Goal: Task Accomplishment & Management: Use online tool/utility

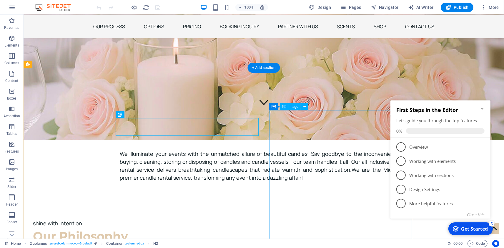
scroll to position [35, 0]
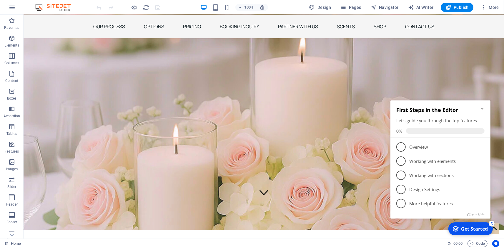
click at [481, 106] on icon "Minimize checklist" at bounding box center [482, 108] width 5 height 5
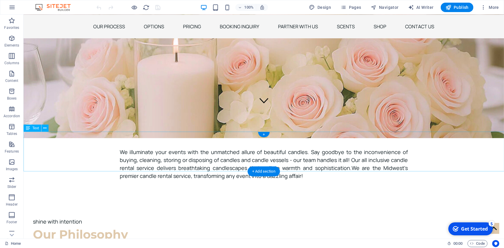
scroll to position [137, 0]
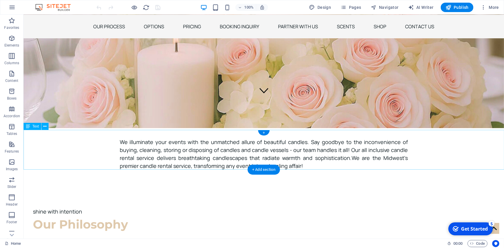
click at [285, 165] on div "We illuminate your events with the unmatched allure of beautiful candles. Say g…" at bounding box center [263, 150] width 481 height 40
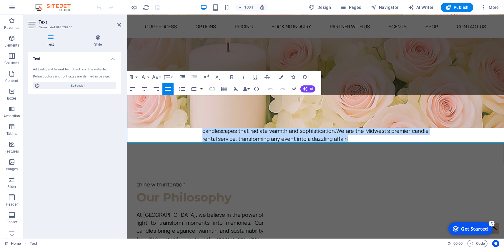
drag, startPoint x: 315, startPoint y: 138, endPoint x: 197, endPoint y: 105, distance: 122.2
click at [197, 105] on div "We illuminate your events with the unmatched allure of beautiful candles. Say g…" at bounding box center [315, 119] width 377 height 48
copy p "We illuminate your events with the unmatched allure of beautiful candles. Say g…"
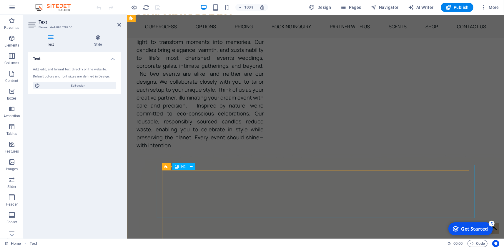
scroll to position [326, 0]
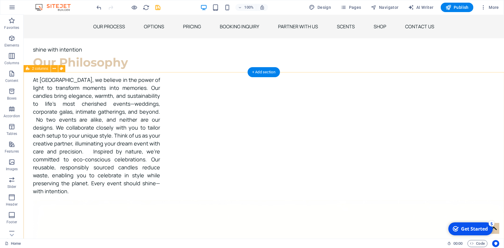
scroll to position [324, 0]
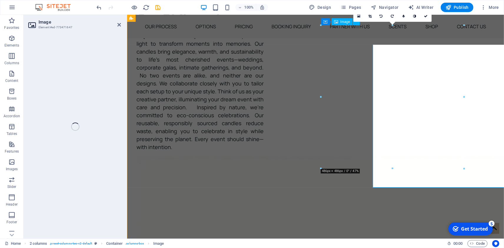
scroll to position [305, 0]
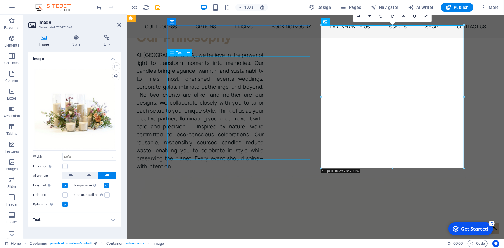
click at [263, 122] on div "At [GEOGRAPHIC_DATA], we believe in the power of light to transform moments int…" at bounding box center [199, 110] width 127 height 119
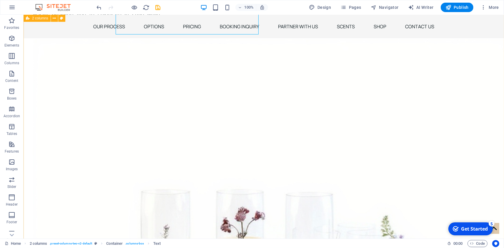
scroll to position [460, 0]
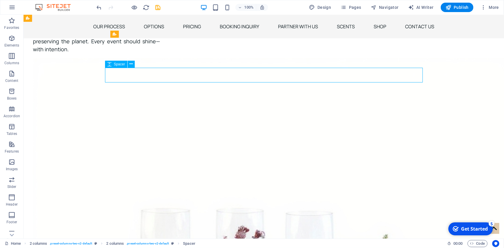
select select "px"
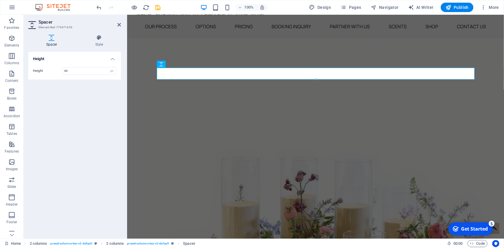
click at [72, 66] on div "Height 40 px rem vh vw" at bounding box center [74, 70] width 93 height 17
drag, startPoint x: 72, startPoint y: 72, endPoint x: 32, endPoint y: 64, distance: 41.5
click at [63, 67] on input "40" at bounding box center [89, 70] width 53 height 7
type input "30"
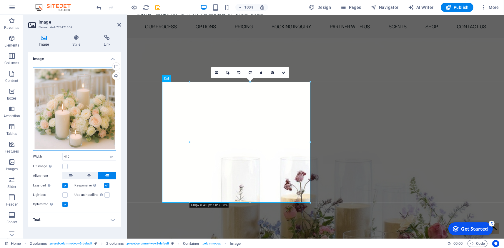
click at [59, 137] on div "Drag files here, click to choose files or select files from Files or our free s…" at bounding box center [74, 108] width 83 height 83
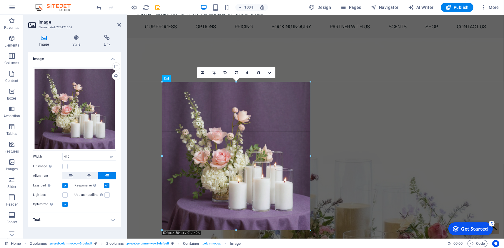
drag, startPoint x: 310, startPoint y: 82, endPoint x: 338, endPoint y: 77, distance: 28.1
type input "504"
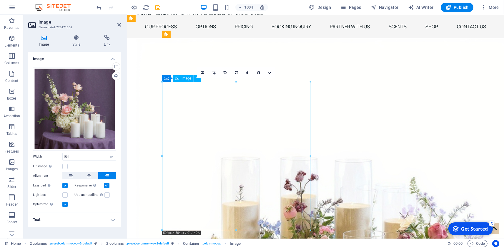
drag, startPoint x: 246, startPoint y: 141, endPoint x: 248, endPoint y: 134, distance: 7.9
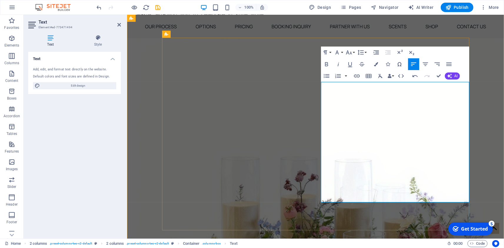
drag, startPoint x: 404, startPoint y: 190, endPoint x: 333, endPoint y: 91, distance: 122.2
click at [362, 52] on icon "button" at bounding box center [360, 52] width 7 height 7
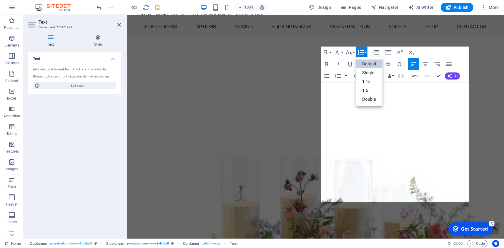
scroll to position [0, 0]
click at [368, 81] on link "1.15" at bounding box center [369, 81] width 26 height 9
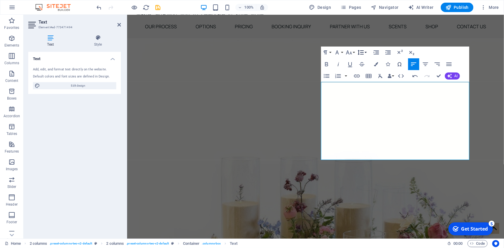
click at [364, 49] on button "Line Height" at bounding box center [361, 53] width 11 height 12
click at [373, 99] on link "Double" at bounding box center [369, 99] width 26 height 9
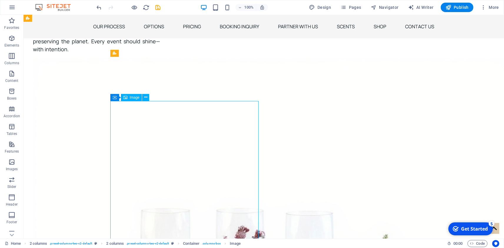
select select "px"
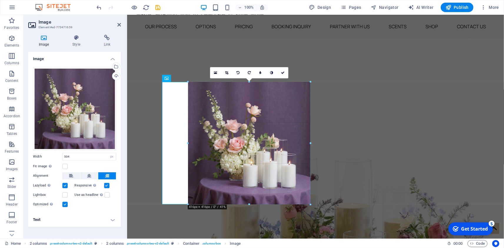
drag, startPoint x: 163, startPoint y: 230, endPoint x: 207, endPoint y: 203, distance: 52.0
type input "416"
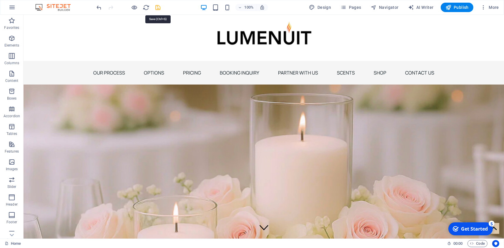
click at [160, 11] on icon "save" at bounding box center [158, 7] width 7 height 7
click at [459, 7] on span "Publish" at bounding box center [457, 7] width 23 height 6
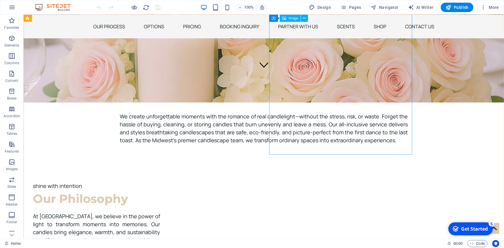
scroll to position [137, 0]
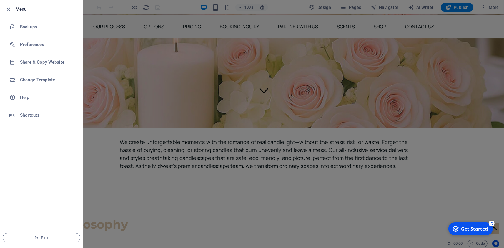
click at [157, 7] on div at bounding box center [252, 124] width 504 height 248
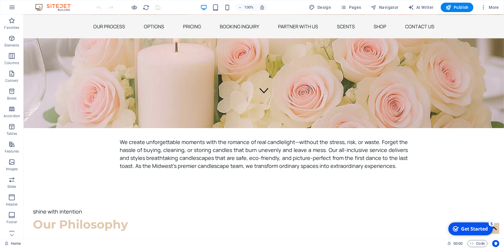
click at [161, 8] on div at bounding box center [129, 7] width 66 height 9
click at [157, 8] on div at bounding box center [129, 7] width 66 height 9
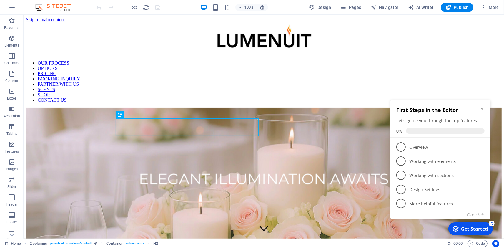
scroll to position [239, 0]
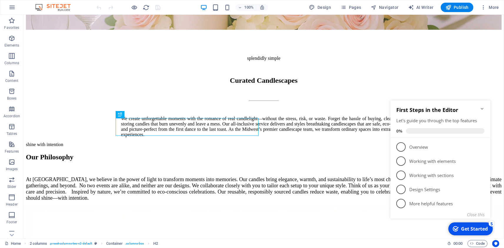
click at [482, 106] on icon "Minimize checklist" at bounding box center [482, 108] width 5 height 5
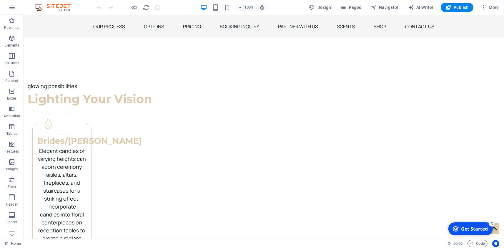
scroll to position [1311, 0]
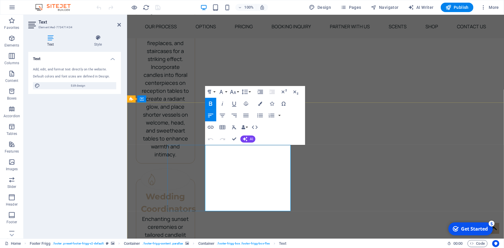
drag, startPoint x: 278, startPoint y: 206, endPoint x: 205, endPoint y: 161, distance: 85.7
click at [224, 92] on icon "button" at bounding box center [221, 91] width 7 height 7
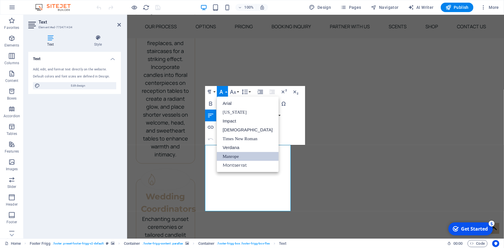
scroll to position [0, 0]
click at [235, 92] on icon "button" at bounding box center [233, 91] width 7 height 7
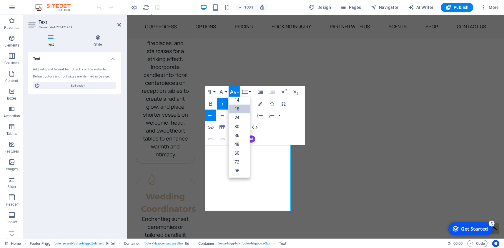
scroll to position [47, 0]
click at [241, 99] on link "14" at bounding box center [239, 100] width 21 height 9
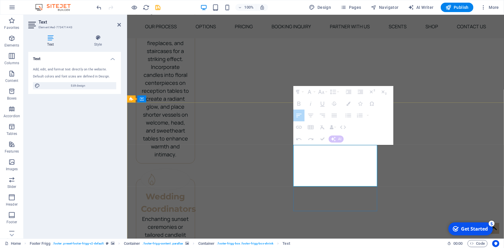
drag, startPoint x: 360, startPoint y: 173, endPoint x: 298, endPoint y: 146, distance: 68.0
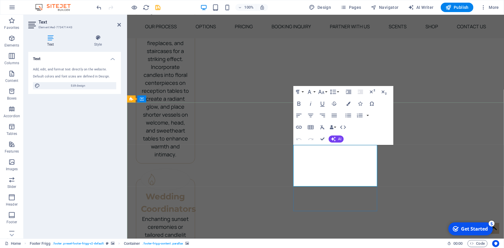
scroll to position [1260, 0]
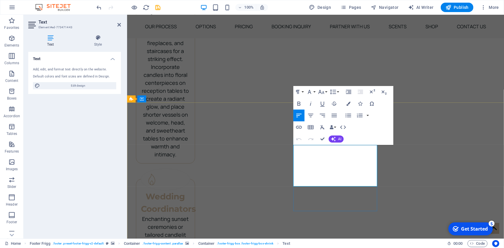
drag, startPoint x: 315, startPoint y: 157, endPoint x: 293, endPoint y: 146, distance: 24.7
click at [324, 91] on icon "button" at bounding box center [321, 91] width 7 height 7
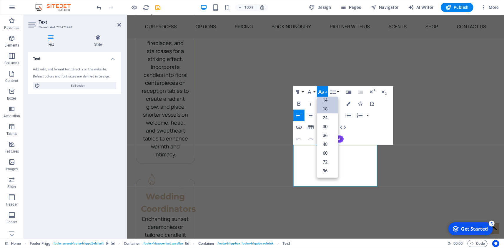
click at [328, 101] on link "14" at bounding box center [327, 100] width 21 height 9
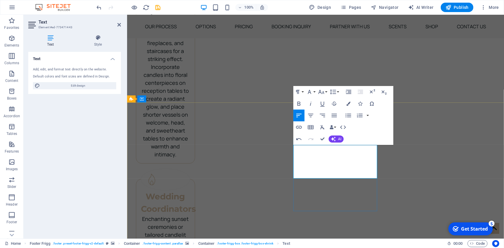
drag, startPoint x: 322, startPoint y: 162, endPoint x: 288, endPoint y: 158, distance: 33.9
click at [326, 92] on button "Font Size" at bounding box center [322, 92] width 11 height 12
click at [326, 102] on link "14" at bounding box center [327, 100] width 21 height 9
drag, startPoint x: 345, startPoint y: 167, endPoint x: 333, endPoint y: 157, distance: 15.5
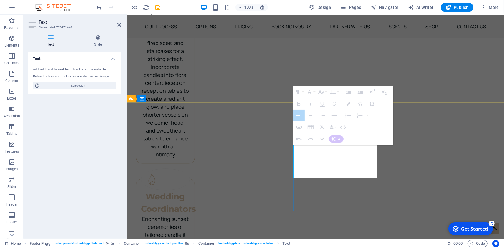
drag, startPoint x: 347, startPoint y: 167, endPoint x: 343, endPoint y: 165, distance: 4.2
drag, startPoint x: 344, startPoint y: 166, endPoint x: 335, endPoint y: 165, distance: 9.5
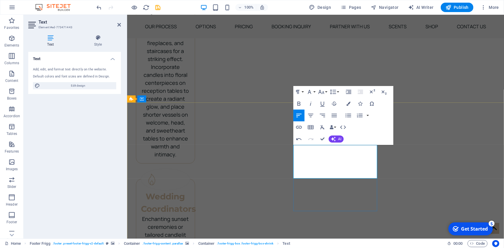
drag, startPoint x: 346, startPoint y: 167, endPoint x: 333, endPoint y: 160, distance: 14.4
click at [326, 92] on button "Font Size" at bounding box center [322, 92] width 11 height 12
click at [327, 99] on link "14" at bounding box center [327, 100] width 21 height 9
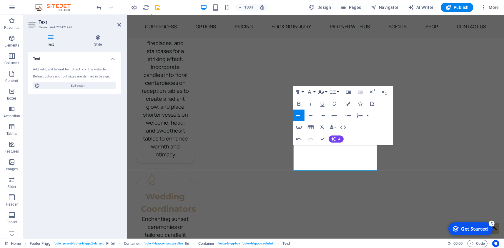
click at [321, 91] on icon "button" at bounding box center [321, 91] width 7 height 7
click at [322, 100] on link "14" at bounding box center [327, 100] width 21 height 9
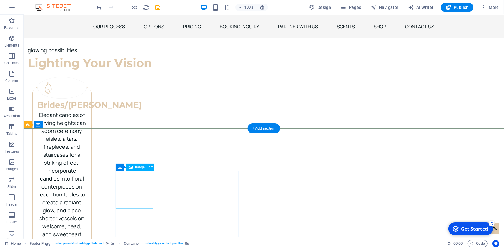
select select "px"
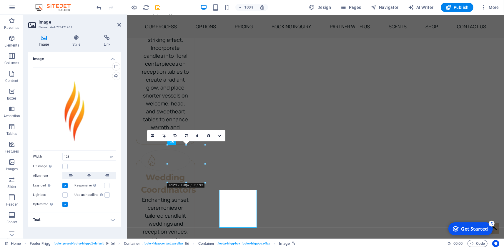
scroll to position [1241, 0]
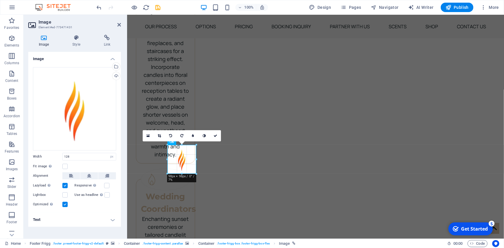
drag, startPoint x: 205, startPoint y: 182, endPoint x: 195, endPoint y: 168, distance: 17.2
type input "98"
click at [215, 133] on link at bounding box center [215, 135] width 11 height 11
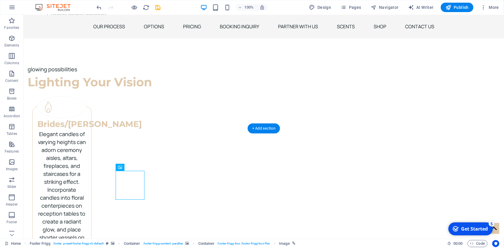
scroll to position [1260, 0]
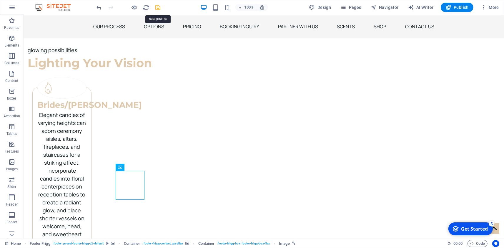
click at [160, 10] on icon "save" at bounding box center [158, 7] width 7 height 7
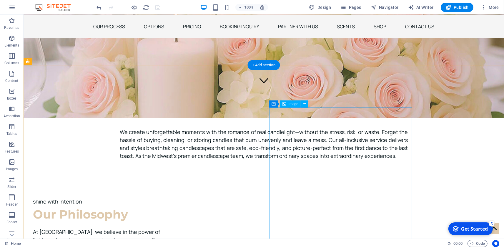
scroll to position [0, 0]
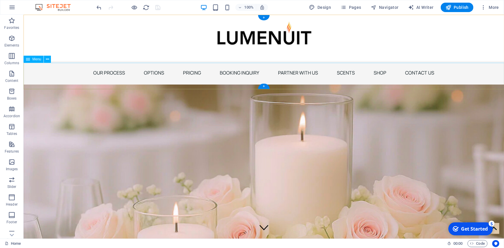
click at [87, 77] on nav "OUR PROCESS OPTIONS PRICING BOOKING INQUIRY PARTNER WITH US SCENTS SHOP CONTACT…" at bounding box center [263, 73] width 481 height 24
click at [453, 7] on span "Publish" at bounding box center [457, 7] width 23 height 6
click at [273, 98] on figure at bounding box center [263, 165] width 481 height 163
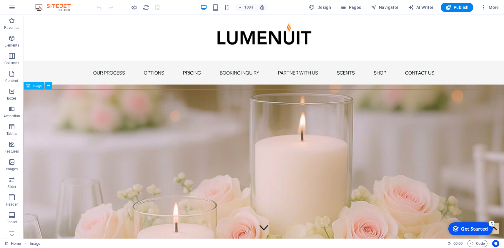
click at [38, 86] on span "Image" at bounding box center [37, 86] width 10 height 4
select select "%"
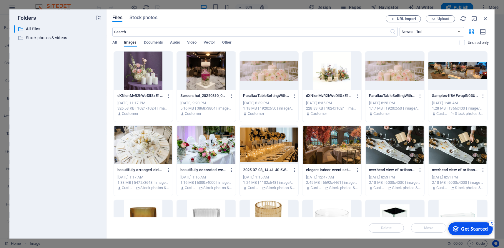
click at [489, 17] on div "Files Stock photos URL import Upload ​ Newest first Oldest first Name (A-Z) Nam…" at bounding box center [301, 123] width 388 height 229
click at [487, 18] on icon "button" at bounding box center [485, 18] width 6 height 6
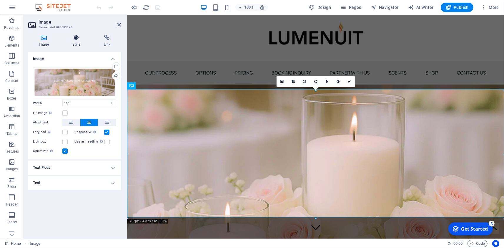
click at [77, 40] on icon at bounding box center [76, 38] width 29 height 6
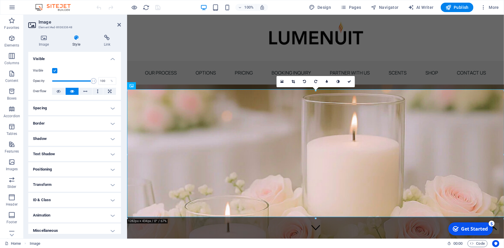
click at [41, 107] on h4 "Spacing" at bounding box center [74, 108] width 93 height 14
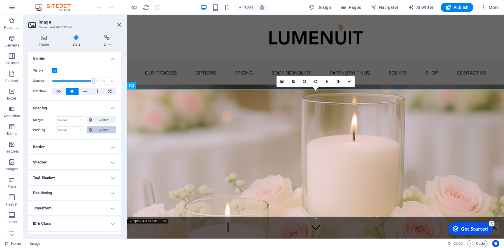
click at [103, 130] on span "Custom" at bounding box center [104, 129] width 20 height 7
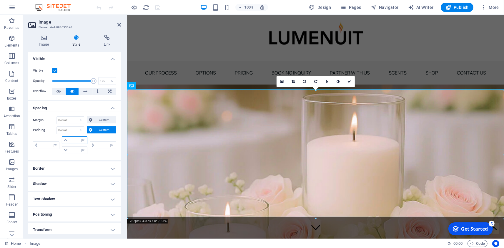
click at [73, 141] on input "number" at bounding box center [78, 140] width 18 height 7
type input "10"
type input "0"
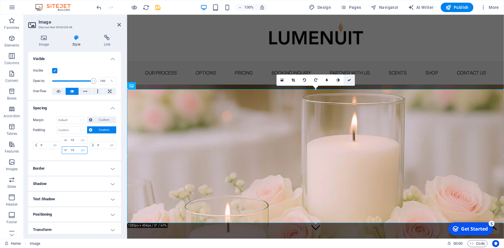
type input "10"
click at [349, 80] on icon at bounding box center [350, 80] width 4 height 4
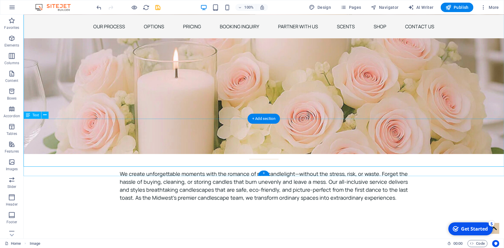
scroll to position [122, 0]
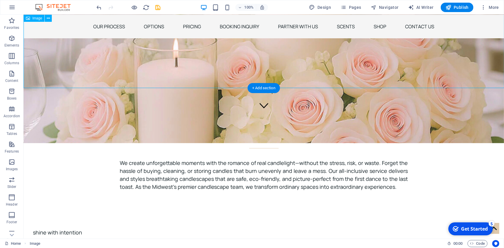
click at [262, 63] on figure at bounding box center [263, 3] width 481 height 169
select select "px"
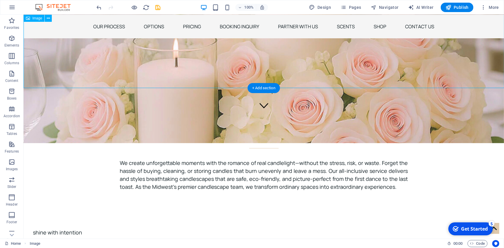
select select "px"
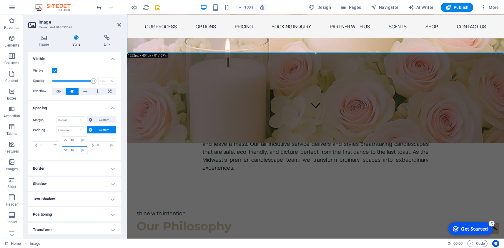
drag, startPoint x: 77, startPoint y: 150, endPoint x: 38, endPoint y: 143, distance: 39.4
click at [69, 147] on input "10" at bounding box center [78, 150] width 18 height 7
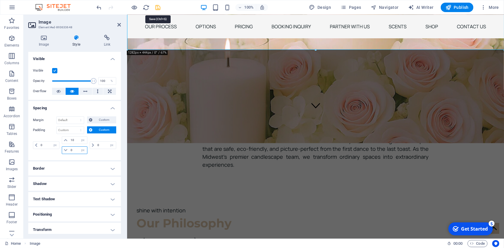
type input "0"
click at [156, 9] on icon "save" at bounding box center [158, 7] width 7 height 7
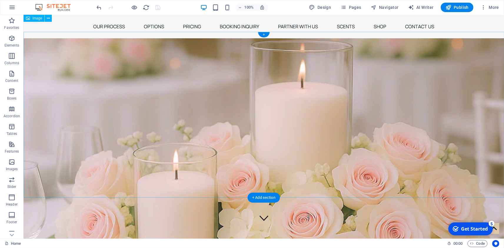
scroll to position [0, 0]
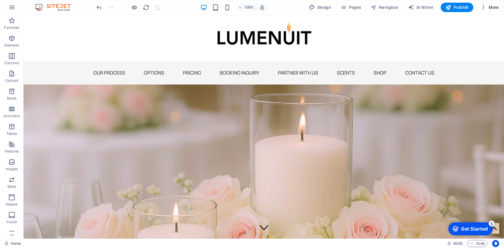
click at [492, 8] on span "More" at bounding box center [490, 7] width 19 height 6
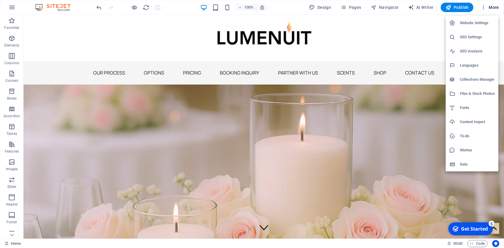
click at [351, 8] on div at bounding box center [252, 124] width 504 height 248
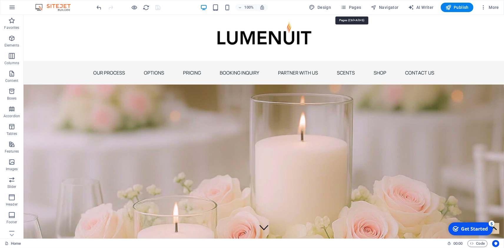
click at [346, 8] on icon "button" at bounding box center [344, 7] width 6 height 6
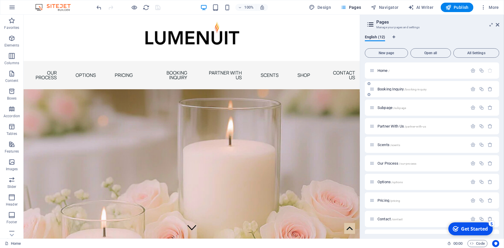
drag, startPoint x: 369, startPoint y: 158, endPoint x: 374, endPoint y: 84, distance: 74.0
click at [374, 84] on div "Home / Booking Inquiry /booking-inquiry Subpage /subpage Partner With Us /partn…" at bounding box center [432, 172] width 134 height 220
click at [386, 161] on span "Our Process /our-process" at bounding box center [397, 163] width 39 height 4
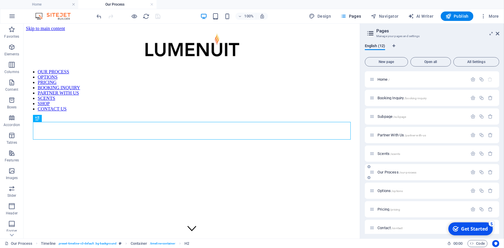
scroll to position [151, 0]
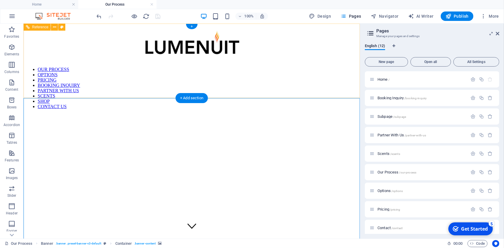
scroll to position [0, 0]
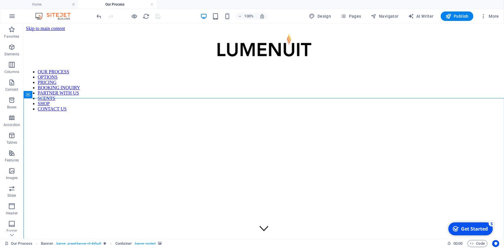
click at [364, 116] on figure at bounding box center [264, 116] width 476 height 0
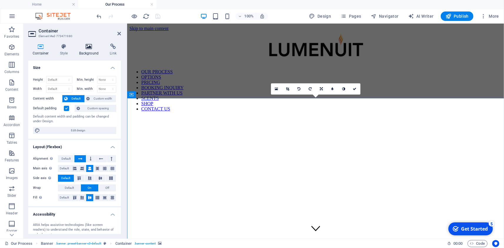
click at [92, 47] on icon at bounding box center [89, 47] width 29 height 6
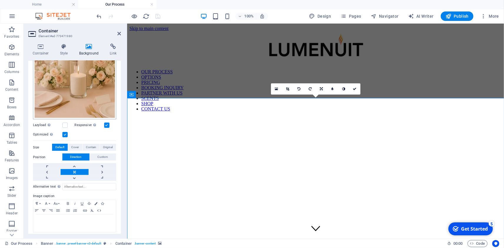
scroll to position [120, 0]
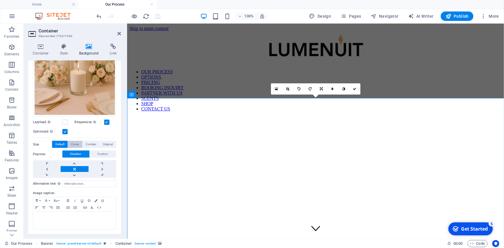
click at [77, 145] on span "Cover" at bounding box center [75, 144] width 8 height 7
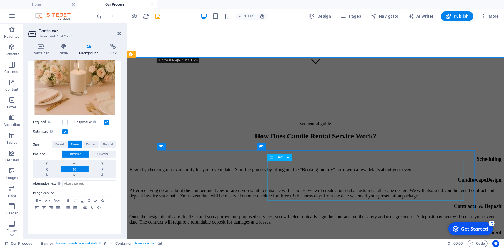
scroll to position [136, 0]
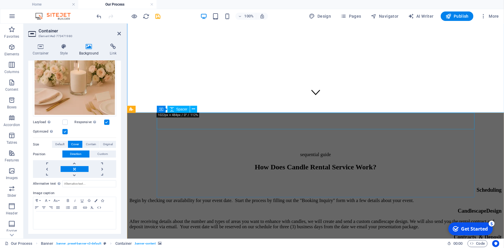
click at [325, 130] on div at bounding box center [315, 138] width 372 height 16
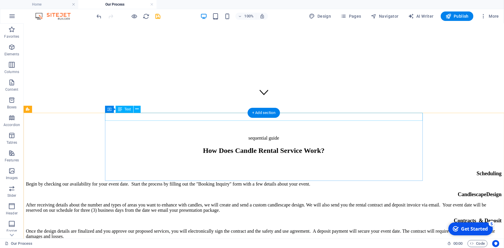
click at [245, 135] on div "sequential guide" at bounding box center [264, 137] width 476 height 5
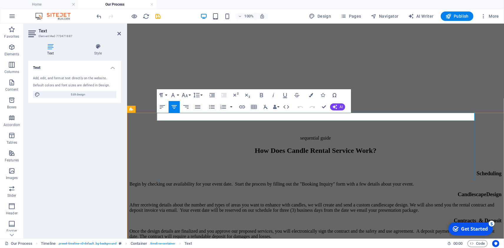
click at [292, 135] on p "sequential guide" at bounding box center [315, 137] width 372 height 5
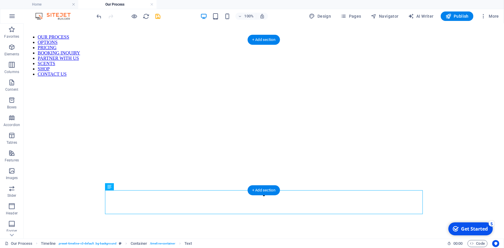
scroll to position [0, 0]
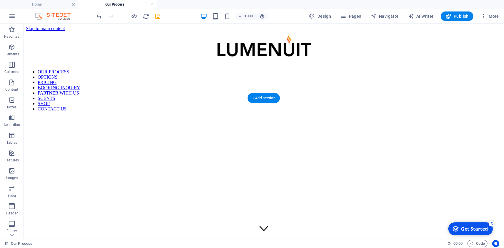
click at [306, 116] on figure at bounding box center [264, 116] width 476 height 0
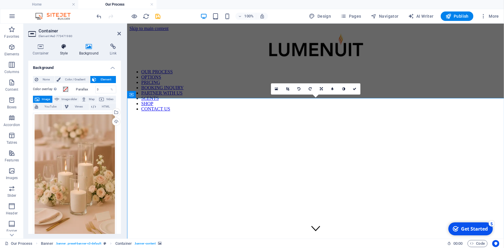
click at [62, 48] on icon at bounding box center [64, 47] width 17 height 6
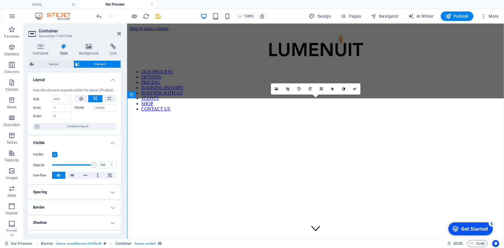
click at [99, 191] on h4 "Spacing" at bounding box center [74, 192] width 93 height 14
click at [107, 212] on span "Custom" at bounding box center [104, 213] width 20 height 7
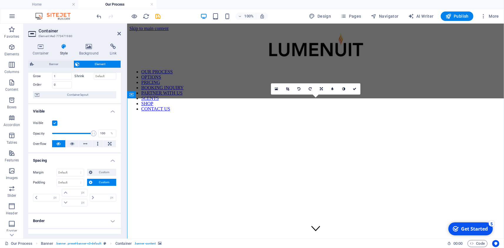
scroll to position [55, 0]
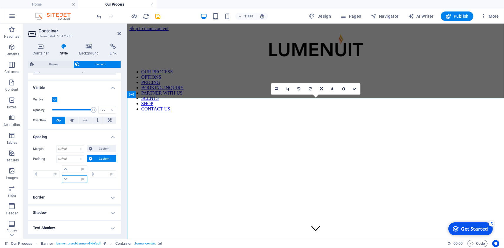
click at [70, 177] on input "number" at bounding box center [78, 178] width 18 height 7
type input "10"
type input "0"
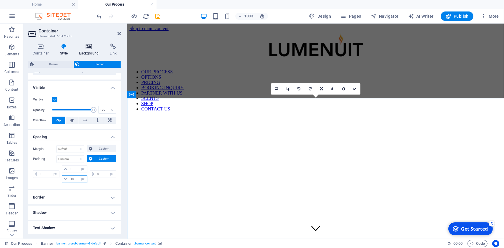
type input "10"
click at [90, 50] on h4 "Background" at bounding box center [90, 50] width 31 height 12
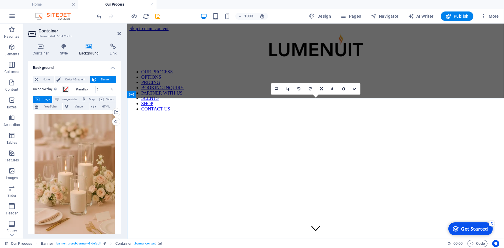
click at [72, 183] on div "Drag files here, click to choose files or select files from Files or our free s…" at bounding box center [74, 175] width 83 height 124
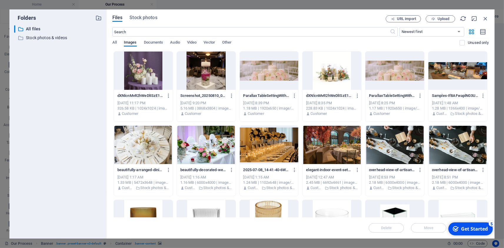
scroll to position [232, 0]
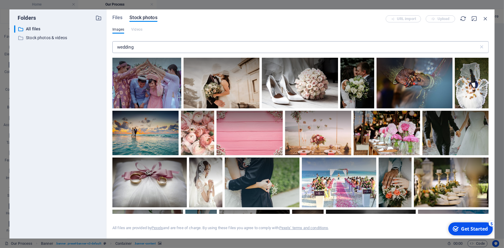
click at [151, 46] on input "wedding" at bounding box center [295, 47] width 366 height 12
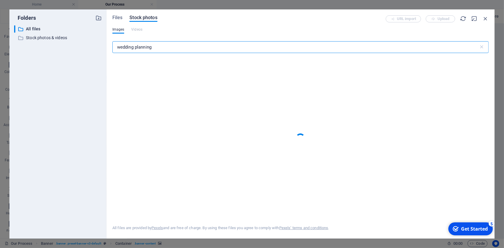
type input "wedding planning"
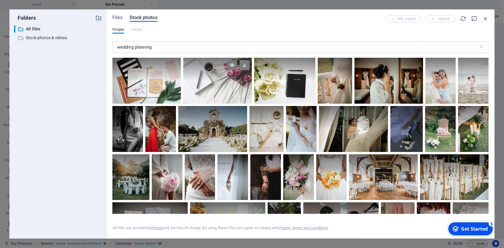
click at [235, 83] on div at bounding box center [217, 81] width 69 height 46
click at [197, 94] on div at bounding box center [217, 81] width 69 height 46
click at [230, 82] on div at bounding box center [217, 81] width 69 height 46
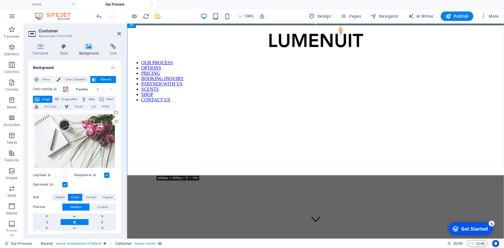
scroll to position [0, 0]
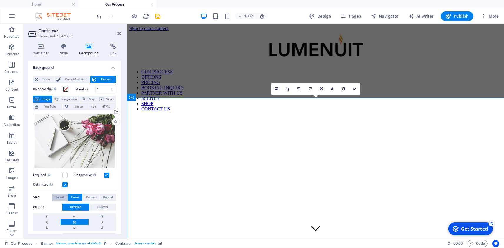
click at [60, 198] on span "Default" at bounding box center [59, 197] width 9 height 7
click at [74, 217] on link at bounding box center [75, 216] width 28 height 6
click at [77, 219] on link at bounding box center [75, 222] width 28 height 6
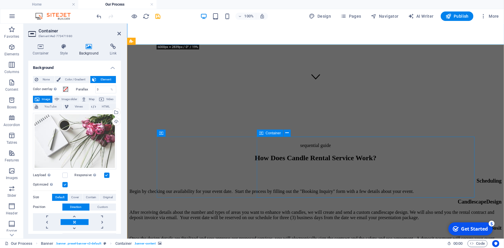
scroll to position [102, 0]
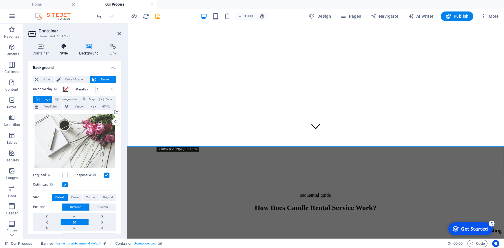
click at [64, 49] on icon at bounding box center [64, 47] width 17 height 6
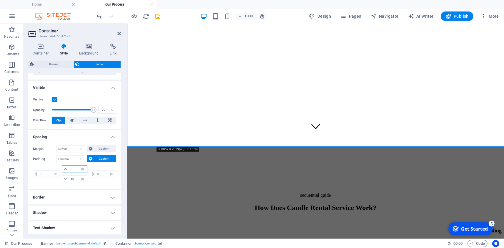
click at [74, 169] on input "0" at bounding box center [78, 168] width 18 height 7
type input "2"
type input "10"
type input "0"
click at [160, 18] on icon "save" at bounding box center [158, 16] width 7 height 7
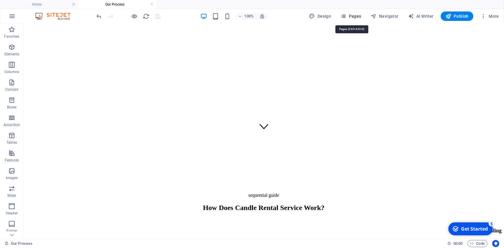
click at [353, 17] on span "Pages" at bounding box center [351, 16] width 21 height 6
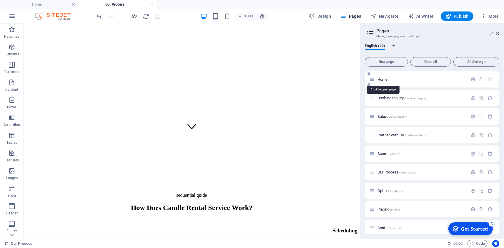
click at [386, 80] on span "Home /" at bounding box center [384, 79] width 12 height 4
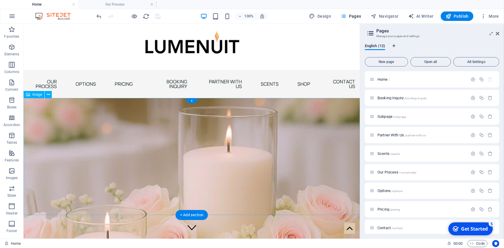
click at [315, 151] on figure at bounding box center [191, 156] width 336 height 117
select select "px"
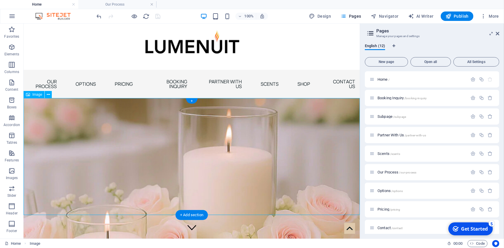
select select "px"
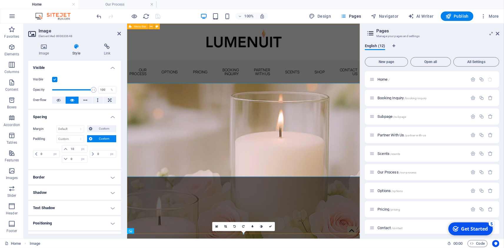
scroll to position [187, 0]
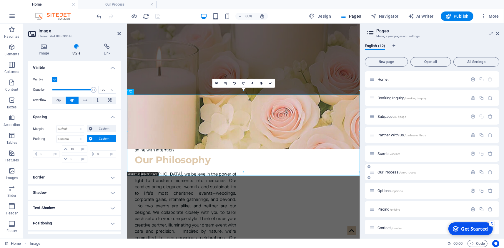
click at [397, 173] on span "Our Process /our-process" at bounding box center [397, 172] width 39 height 4
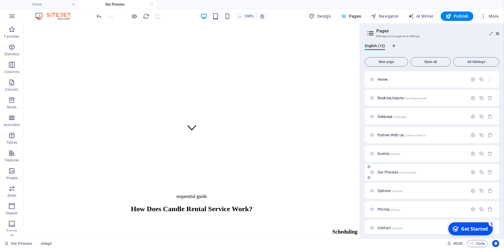
scroll to position [100, 0]
click at [124, 16] on figure at bounding box center [192, 16] width 332 height 0
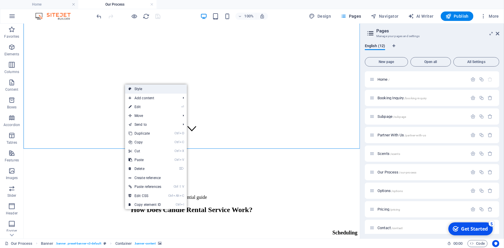
click at [145, 89] on link "Style" at bounding box center [156, 88] width 62 height 9
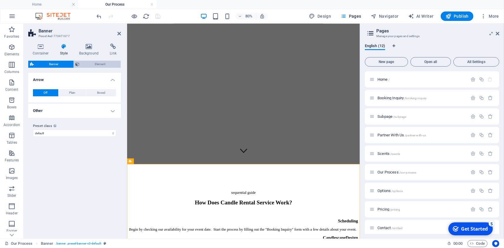
click at [99, 62] on span "Element" at bounding box center [101, 64] width 38 height 7
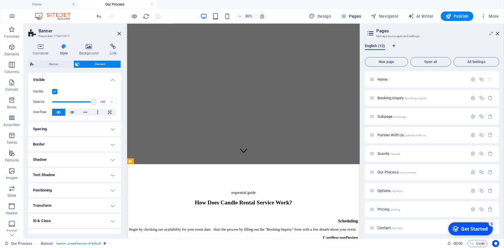
click at [52, 206] on h4 "Transform" at bounding box center [74, 205] width 93 height 14
click at [75, 226] on span "Scale" at bounding box center [77, 226] width 74 height 7
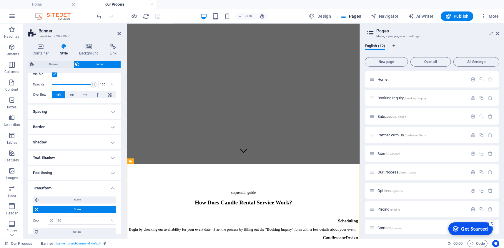
scroll to position [27, 0]
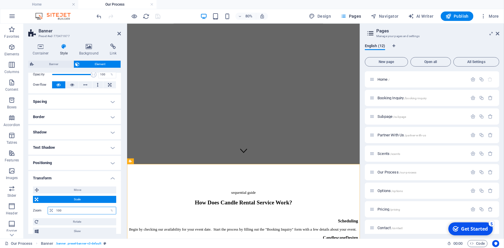
click at [64, 209] on input "100" at bounding box center [85, 210] width 61 height 7
type input "1"
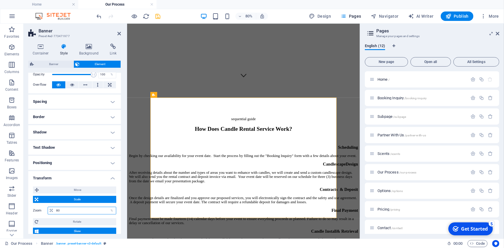
scroll to position [202, 0]
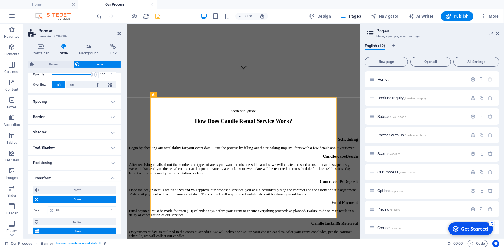
drag, startPoint x: 72, startPoint y: 211, endPoint x: 15, endPoint y: 209, distance: 57.1
click at [55, 209] on input "80" at bounding box center [85, 210] width 61 height 7
type input "100"
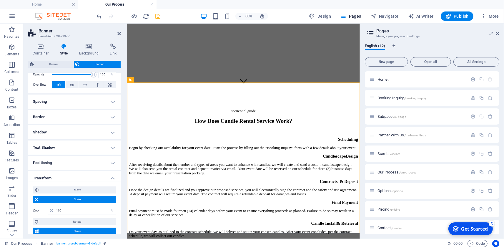
click at [49, 162] on h4 "Positioning" at bounding box center [74, 163] width 93 height 14
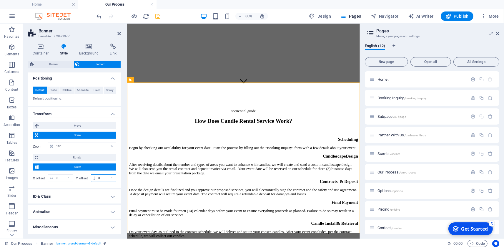
click at [107, 176] on input "0" at bounding box center [106, 178] width 19 height 7
click at [58, 63] on span "Banner" at bounding box center [54, 64] width 36 height 7
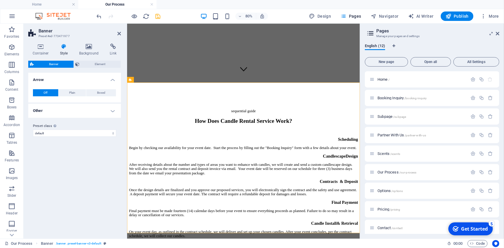
click at [49, 110] on h4 "Other" at bounding box center [74, 111] width 93 height 14
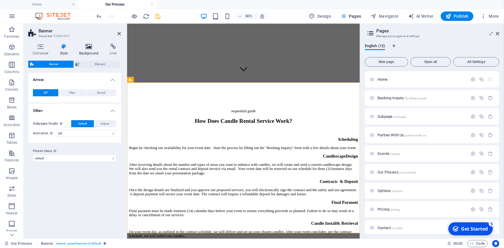
click at [87, 50] on h4 "Background" at bounding box center [90, 50] width 31 height 12
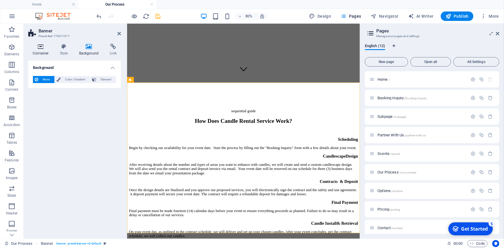
click at [41, 53] on h4 "Container" at bounding box center [41, 50] width 27 height 12
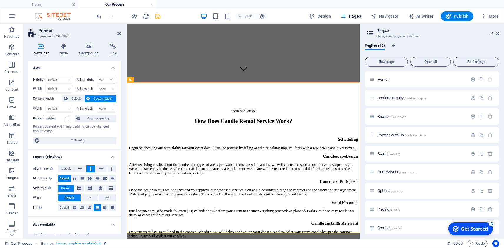
select select "px"
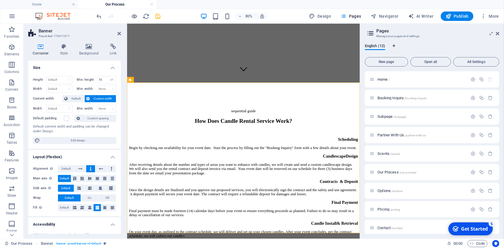
select select "px"
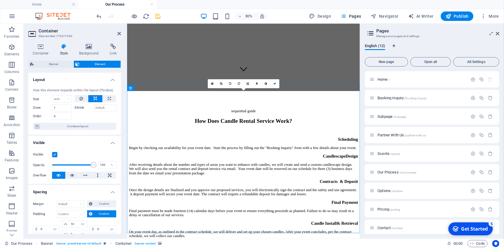
scroll to position [112, 0]
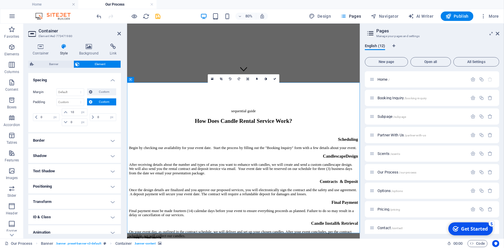
click at [163, 16] on div "80% Design Pages Navigator AI Writer Publish More" at bounding box center [299, 15] width 406 height 9
click at [162, 16] on icon "save" at bounding box center [158, 16] width 7 height 7
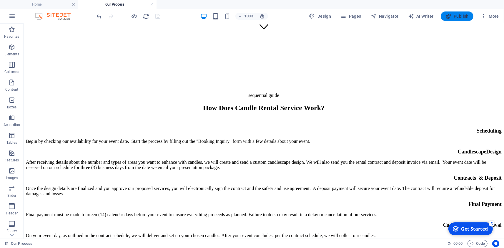
click at [461, 16] on span "Publish" at bounding box center [457, 16] width 23 height 6
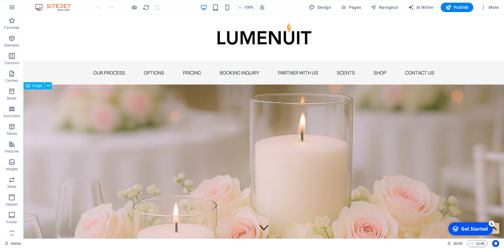
click at [338, 144] on figure at bounding box center [263, 167] width 481 height 166
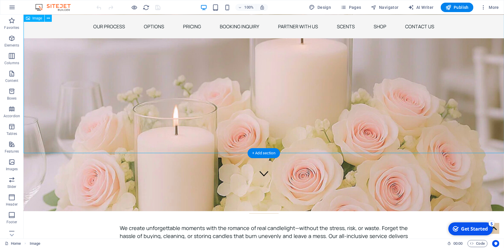
click at [174, 124] on figure at bounding box center [263, 70] width 481 height 166
select select "%"
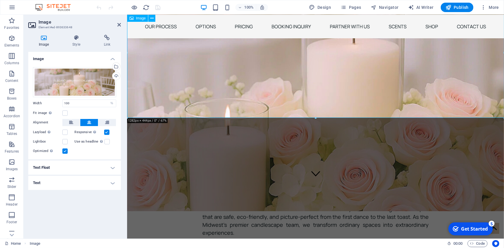
click at [288, 86] on figure at bounding box center [315, 52] width 377 height 131
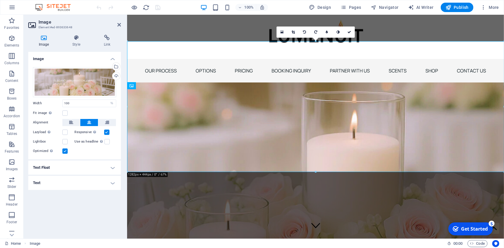
scroll to position [0, 0]
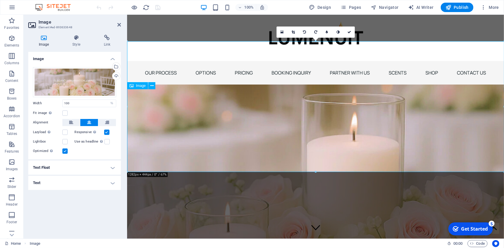
click at [206, 124] on figure at bounding box center [315, 149] width 377 height 131
click at [60, 80] on div "Drag files here, click to choose files or select files from Files or our free s…" at bounding box center [74, 82] width 83 height 30
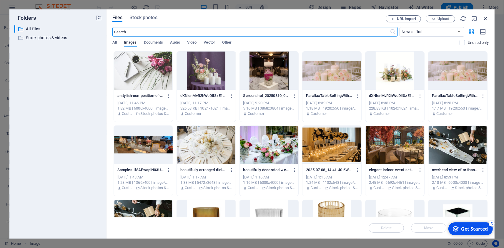
click at [486, 18] on icon "button" at bounding box center [485, 18] width 6 height 6
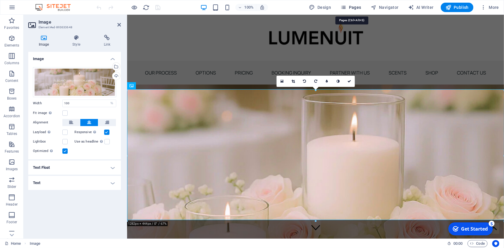
click at [354, 8] on span "Pages" at bounding box center [351, 7] width 21 height 6
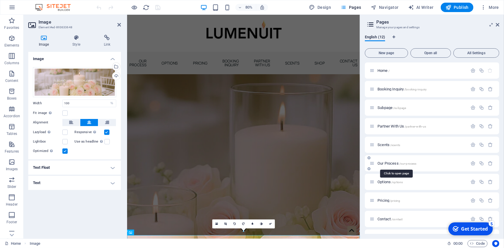
click at [393, 164] on span "Our Process /our-process" at bounding box center [397, 163] width 39 height 4
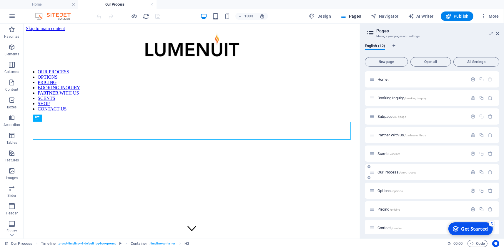
scroll to position [151, 0]
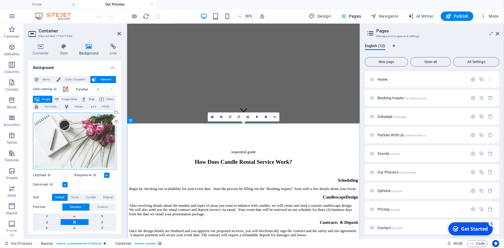
click at [73, 146] on div "Drag files here, click to choose files or select files from Files or our free s…" at bounding box center [74, 141] width 83 height 57
click at [73, 146] on body "Lumenuit Home Our Process Favorites Elements Columns Content Boxes Accordion Ta…" at bounding box center [252, 124] width 504 height 248
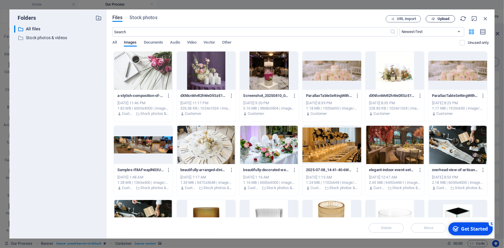
click at [446, 17] on span "Upload" at bounding box center [444, 19] width 12 height 4
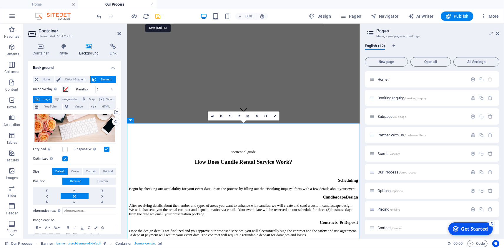
click at [160, 17] on icon "save" at bounding box center [158, 16] width 7 height 7
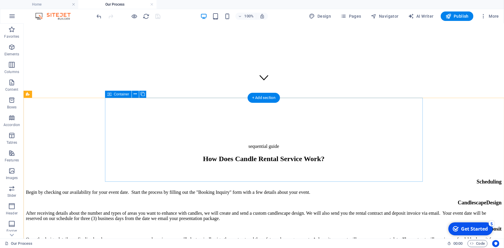
scroll to position [0, 0]
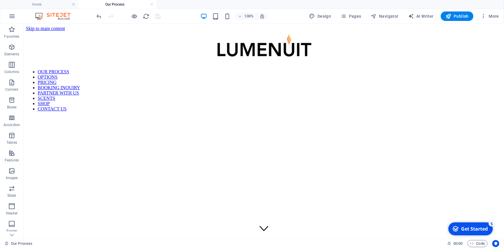
click at [269, 116] on figure at bounding box center [264, 116] width 476 height 0
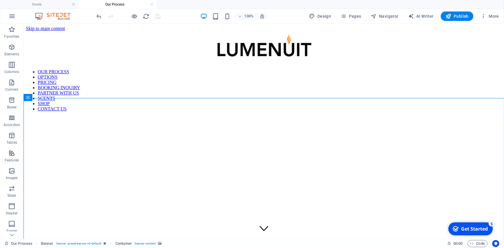
click at [269, 116] on figure at bounding box center [264, 116] width 476 height 0
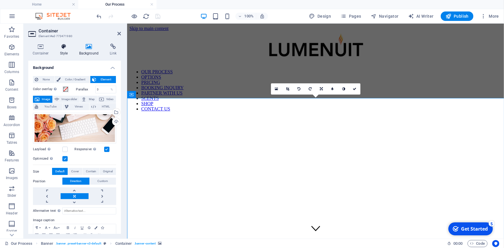
click at [63, 46] on icon at bounding box center [64, 47] width 17 height 6
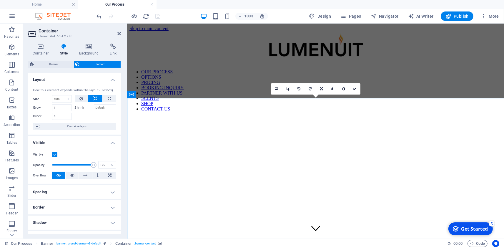
click at [72, 188] on h4 "Spacing" at bounding box center [74, 192] width 93 height 14
click at [215, 116] on figure at bounding box center [315, 116] width 372 height 0
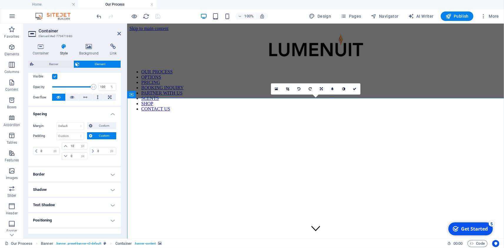
scroll to position [82, 0]
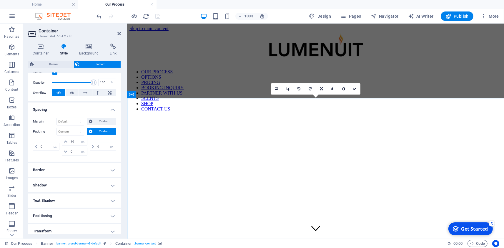
click at [102, 130] on span "Custom" at bounding box center [104, 131] width 20 height 7
click at [75, 141] on input "10" at bounding box center [78, 141] width 18 height 7
drag, startPoint x: 75, startPoint y: 141, endPoint x: 65, endPoint y: 141, distance: 10.3
click at [69, 141] on input "10" at bounding box center [78, 141] width 18 height 7
type input "0"
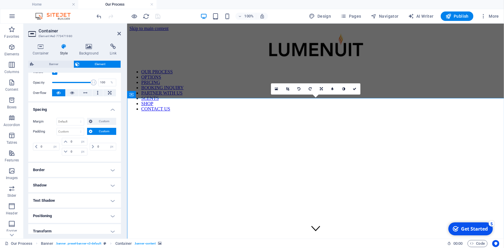
type input "0"
select select "px"
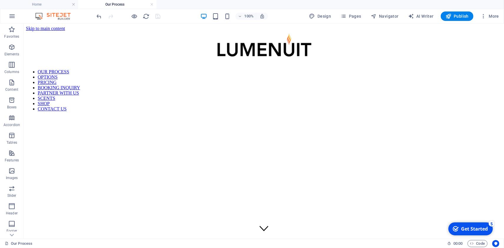
click at [296, 116] on figure at bounding box center [264, 116] width 476 height 0
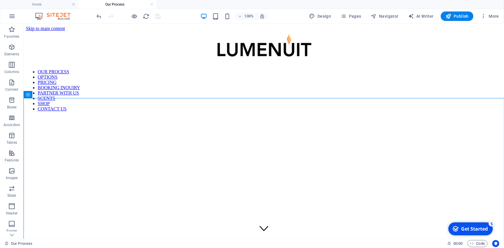
click at [296, 116] on figure at bounding box center [264, 116] width 476 height 0
select select "px"
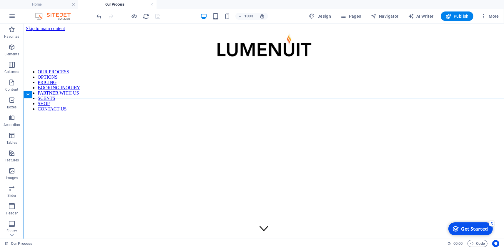
select select "px"
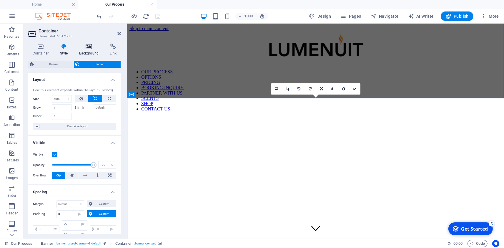
click at [95, 49] on icon at bounding box center [89, 47] width 29 height 6
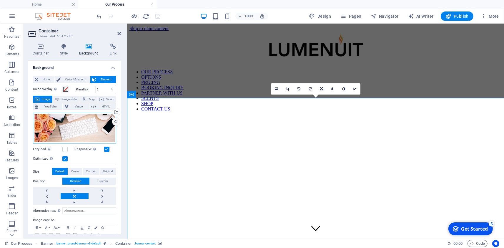
click at [85, 127] on div "Drag files here, click to choose files or select files from Files or our free s…" at bounding box center [74, 128] width 83 height 31
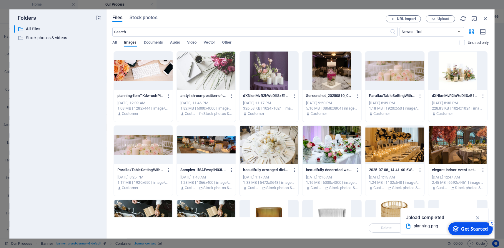
scroll to position [236, 0]
click at [441, 16] on button "Upload" at bounding box center [440, 18] width 29 height 7
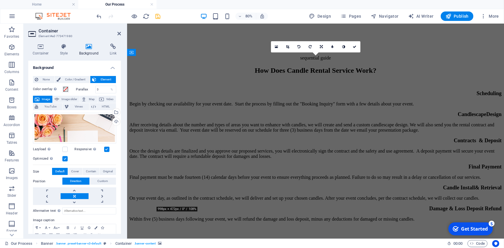
scroll to position [45, 0]
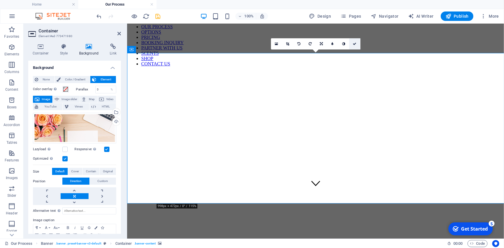
click at [354, 44] on icon at bounding box center [355, 44] width 4 height 4
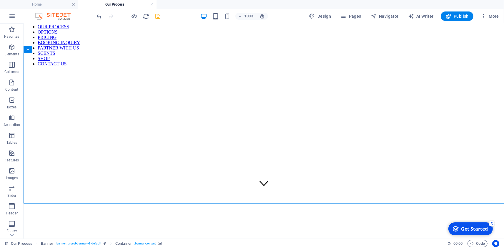
click at [230, 71] on figure at bounding box center [264, 71] width 476 height 0
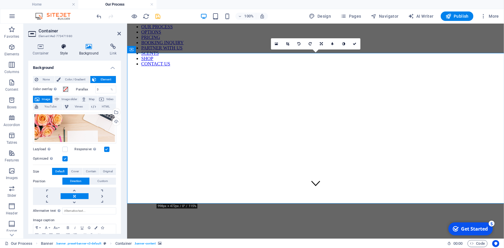
click at [64, 49] on icon at bounding box center [64, 47] width 17 height 6
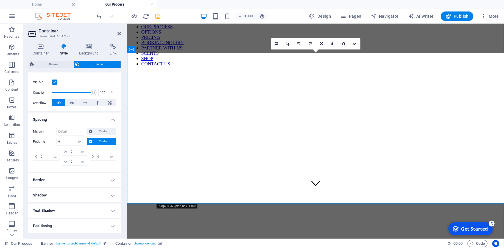
scroll to position [82, 0]
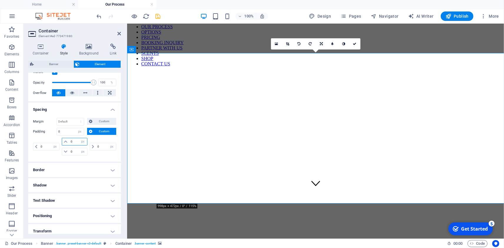
drag, startPoint x: 77, startPoint y: 143, endPoint x: 59, endPoint y: 141, distance: 17.2
click at [69, 141] on input "0" at bounding box center [78, 141] width 18 height 7
type input "10"
select select "DISABLED_OPTION_VALUE"
drag, startPoint x: 78, startPoint y: 142, endPoint x: 22, endPoint y: 137, distance: 56.4
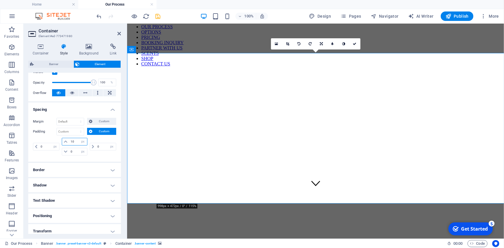
click at [69, 138] on input "10" at bounding box center [78, 141] width 18 height 7
drag, startPoint x: 76, startPoint y: 142, endPoint x: -6, endPoint y: 129, distance: 82.5
click at [69, 138] on input "40" at bounding box center [78, 141] width 18 height 7
type input "0"
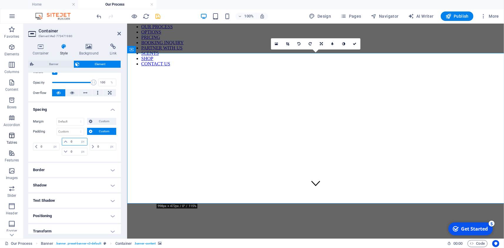
select select "px"
type input "0"
drag, startPoint x: 63, startPoint y: 131, endPoint x: 51, endPoint y: 131, distance: 12.4
click at [57, 131] on input "0" at bounding box center [70, 131] width 27 height 7
type input "10"
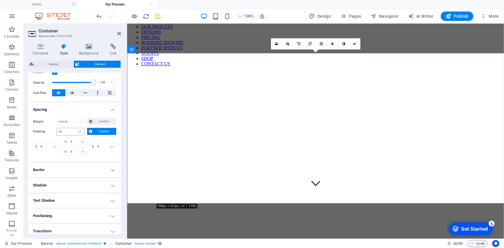
type input "10"
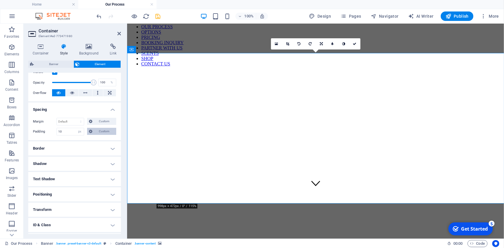
click at [114, 133] on span "Custom" at bounding box center [104, 131] width 20 height 7
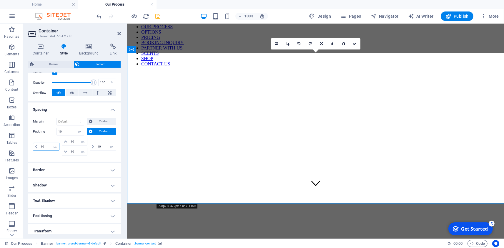
drag, startPoint x: 47, startPoint y: 145, endPoint x: -4, endPoint y: 145, distance: 50.9
click at [39, 145] on input "10" at bounding box center [49, 146] width 20 height 7
type input "0"
select select "DISABLED_OPTION_VALUE"
type input "0"
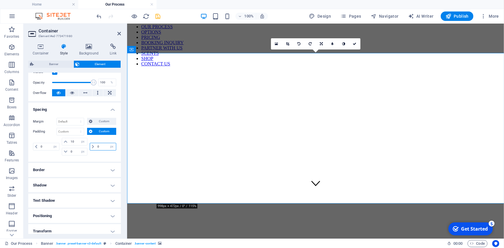
type input "0"
click at [158, 17] on icon "save" at bounding box center [158, 16] width 7 height 7
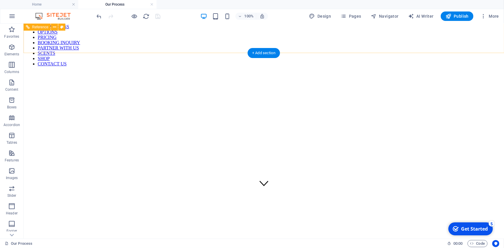
click at [201, 34] on nav "OUR PROCESS OPTIONS PRICING BOOKING INQUIRY PARTNER WITH US SCENTS SHOP CONTACT…" at bounding box center [264, 45] width 476 height 42
select select "rem"
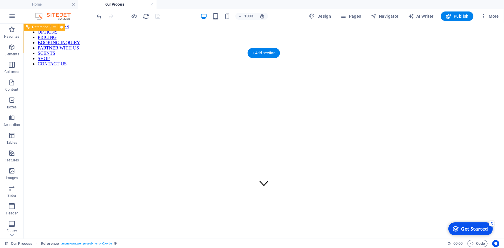
select select "rem"
select select "px"
select select "rem"
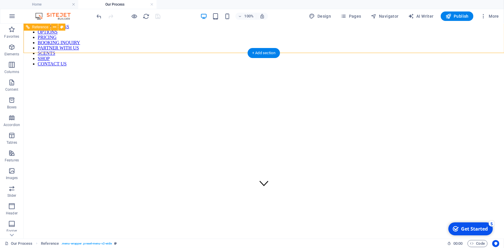
select select "px"
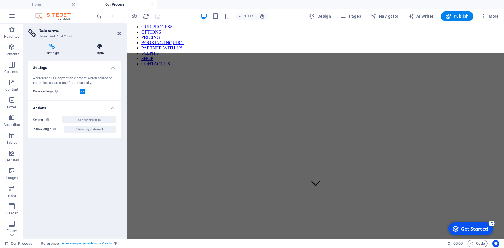
click at [99, 49] on icon at bounding box center [100, 47] width 42 height 6
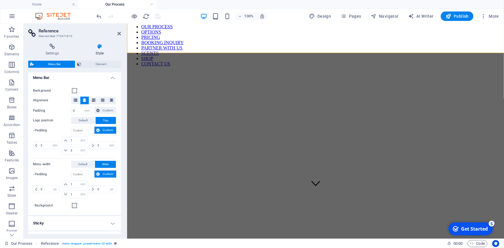
scroll to position [110, 0]
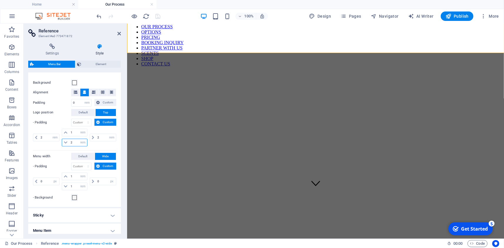
drag, startPoint x: 77, startPoint y: 142, endPoint x: 52, endPoint y: 141, distance: 25.3
click at [69, 141] on input "2" at bounding box center [78, 142] width 18 height 7
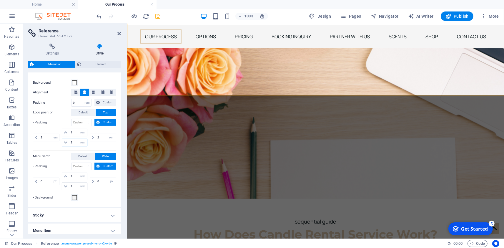
type input "2"
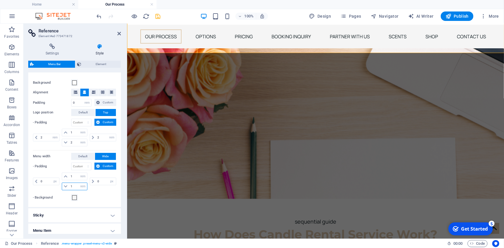
click at [73, 185] on input "1" at bounding box center [78, 186] width 18 height 7
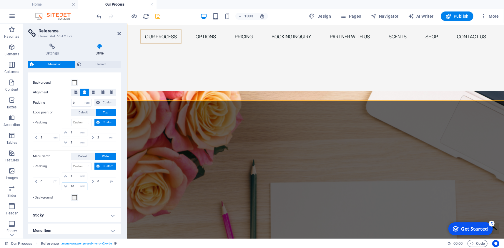
drag, startPoint x: 76, startPoint y: 186, endPoint x: 43, endPoint y: 184, distance: 33.0
click at [69, 184] on input "10" at bounding box center [78, 186] width 18 height 7
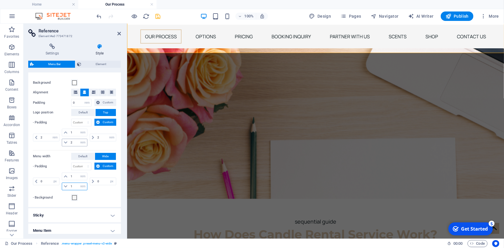
type input "1"
click at [65, 142] on icon at bounding box center [66, 143] width 4 height 4
drag, startPoint x: 75, startPoint y: 142, endPoint x: 65, endPoint y: 143, distance: 10.0
click at [69, 143] on input "2" at bounding box center [78, 142] width 18 height 7
click at [118, 33] on icon at bounding box center [119, 33] width 4 height 5
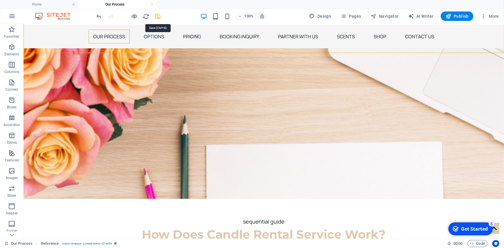
click at [160, 17] on icon "save" at bounding box center [158, 16] width 7 height 7
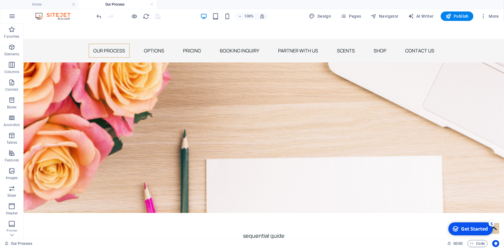
scroll to position [0, 0]
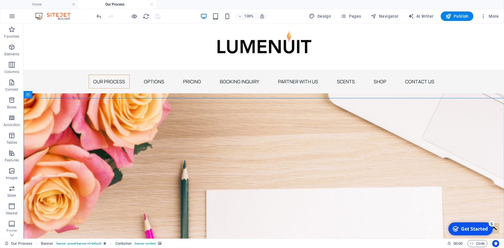
click at [235, 132] on figure at bounding box center [263, 168] width 481 height 150
select select "px"
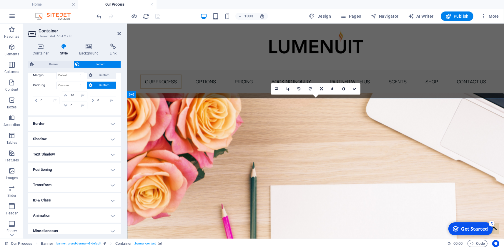
scroll to position [132, 0]
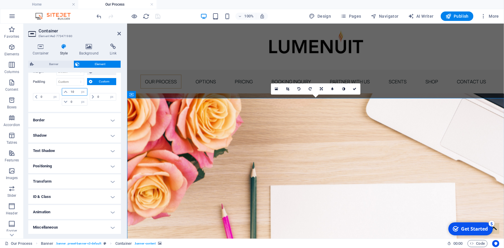
drag, startPoint x: 77, startPoint y: 92, endPoint x: 64, endPoint y: 92, distance: 12.4
click at [69, 92] on input "10" at bounding box center [78, 91] width 18 height 7
type input "20"
click at [159, 16] on icon "save" at bounding box center [158, 16] width 7 height 7
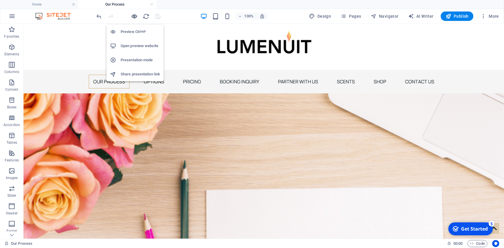
click at [136, 17] on icon "button" at bounding box center [134, 16] width 7 height 7
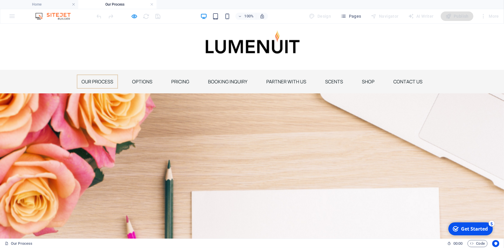
click at [258, 47] on img at bounding box center [252, 44] width 145 height 32
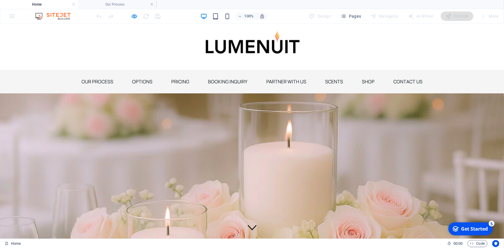
click at [248, 125] on img at bounding box center [252, 180] width 504 height 174
click at [146, 123] on img at bounding box center [252, 180] width 504 height 174
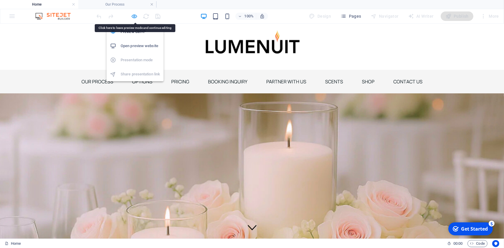
click at [136, 17] on icon "button" at bounding box center [134, 16] width 7 height 7
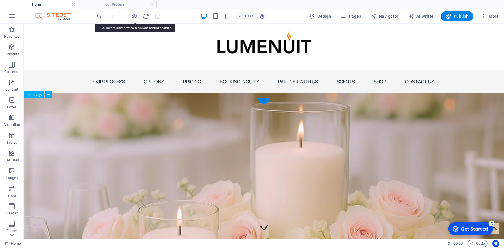
click at [215, 120] on figure at bounding box center [263, 176] width 481 height 166
click at [215, 119] on figure at bounding box center [263, 176] width 481 height 166
select select "%"
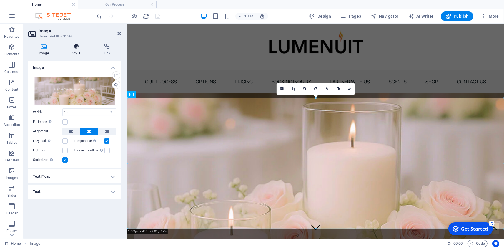
click at [77, 50] on h4 "Style" at bounding box center [77, 50] width 31 height 12
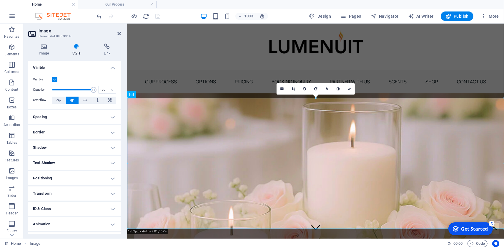
click at [41, 116] on h4 "Spacing" at bounding box center [74, 117] width 93 height 14
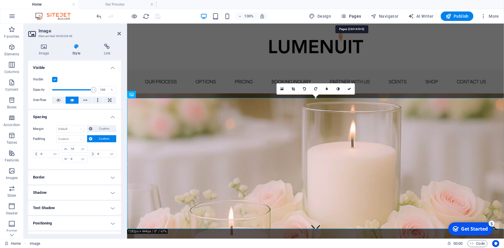
click at [355, 16] on span "Pages" at bounding box center [351, 16] width 21 height 6
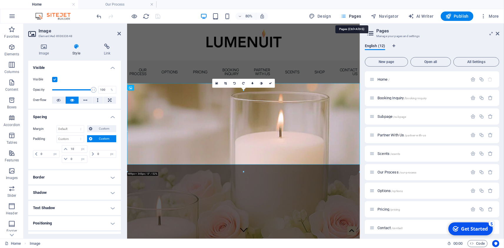
scroll to position [188, 0]
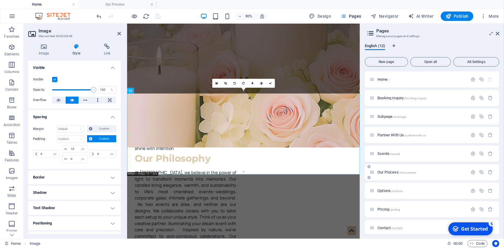
click at [385, 167] on div "Our Process /our-process" at bounding box center [432, 172] width 134 height 16
click at [381, 173] on span "Our Process /our-process" at bounding box center [397, 172] width 39 height 4
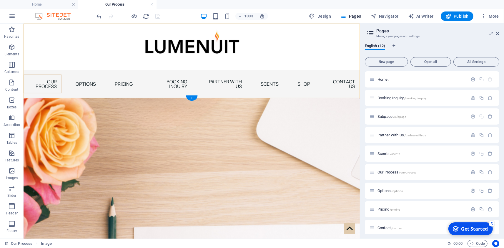
click at [191, 98] on div "+" at bounding box center [191, 97] width 11 height 5
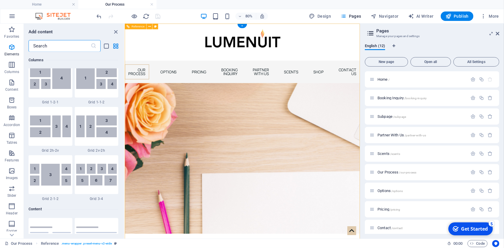
scroll to position [1029, 0]
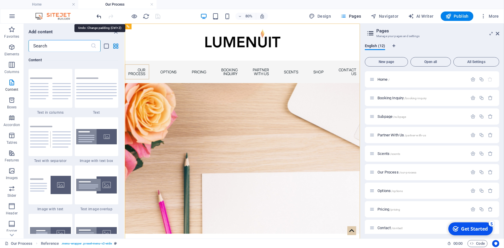
click at [101, 17] on icon "undo" at bounding box center [99, 16] width 7 height 7
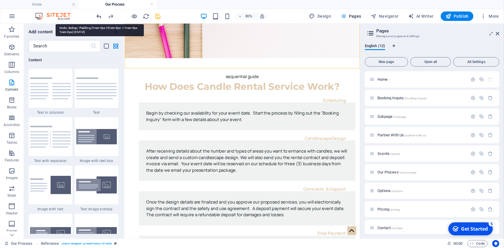
scroll to position [235, 0]
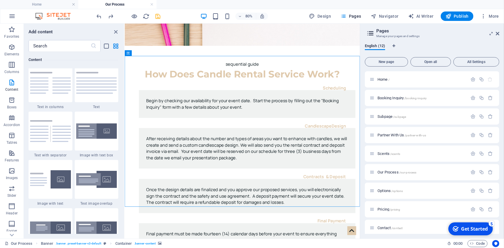
select select "px"
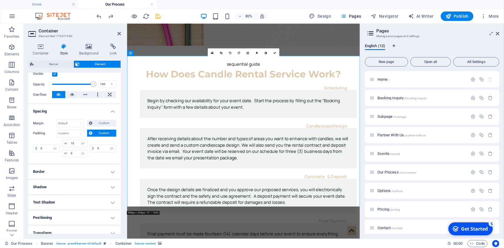
scroll to position [110, 0]
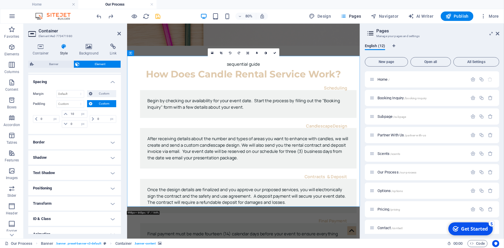
click at [99, 104] on span "Custom" at bounding box center [104, 103] width 20 height 7
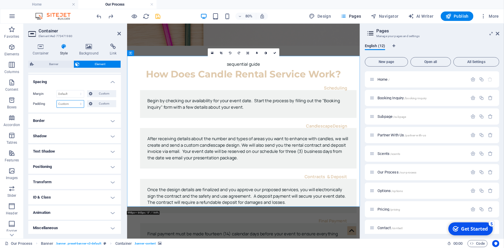
click at [57, 100] on select "Default px rem % vh vw Custom" at bounding box center [70, 103] width 27 height 7
select select "px"
click option "px" at bounding box center [0, 0] width 0 height 0
type input "0"
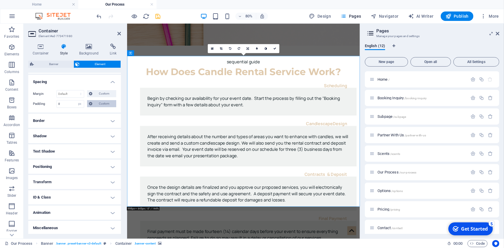
click at [98, 104] on span "Custom" at bounding box center [104, 103] width 20 height 7
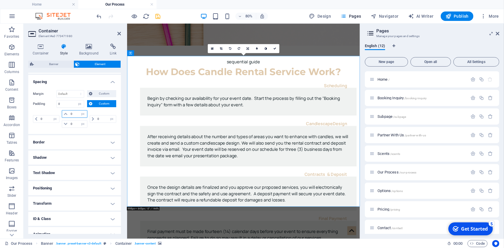
click at [73, 114] on input "0" at bounding box center [78, 113] width 18 height 7
drag, startPoint x: 76, startPoint y: 113, endPoint x: 53, endPoint y: 111, distance: 23.0
click at [69, 111] on input "0" at bounding box center [78, 113] width 18 height 7
type input "10"
select select "DISABLED_OPTION_VALUE"
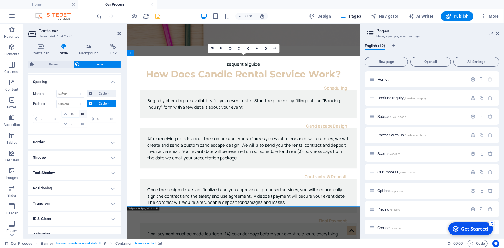
type input "10"
click at [160, 19] on icon "save" at bounding box center [158, 16] width 7 height 7
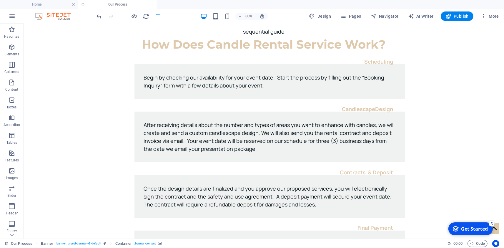
scroll to position [45, 0]
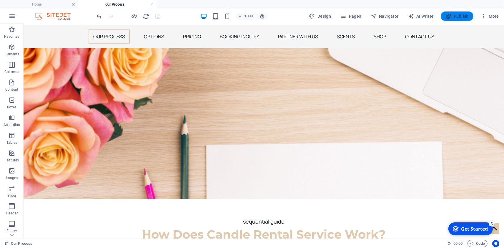
click at [460, 16] on span "Publish" at bounding box center [457, 16] width 23 height 6
